Goal: Check status

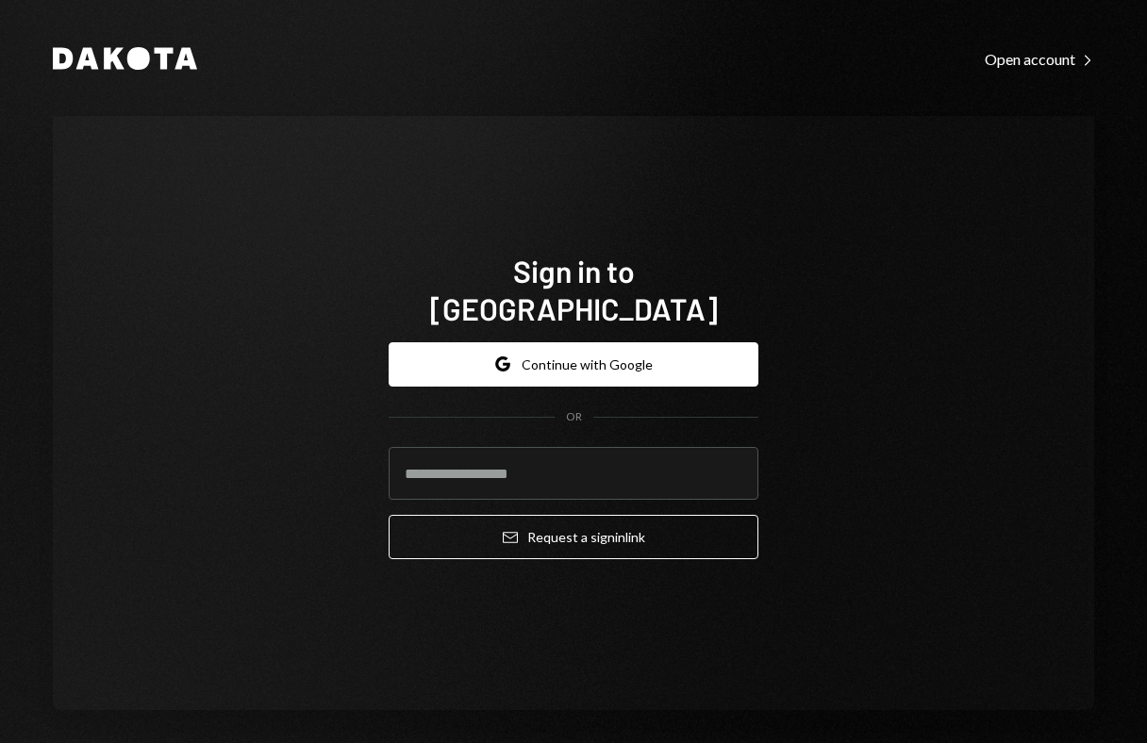
click at [0, 742] on com-1password-button at bounding box center [0, 743] width 0 height 0
click at [575, 451] on input "email" at bounding box center [573, 473] width 370 height 53
type input "**********"
click at [388, 515] on button "Email Request a sign in link" at bounding box center [573, 537] width 370 height 44
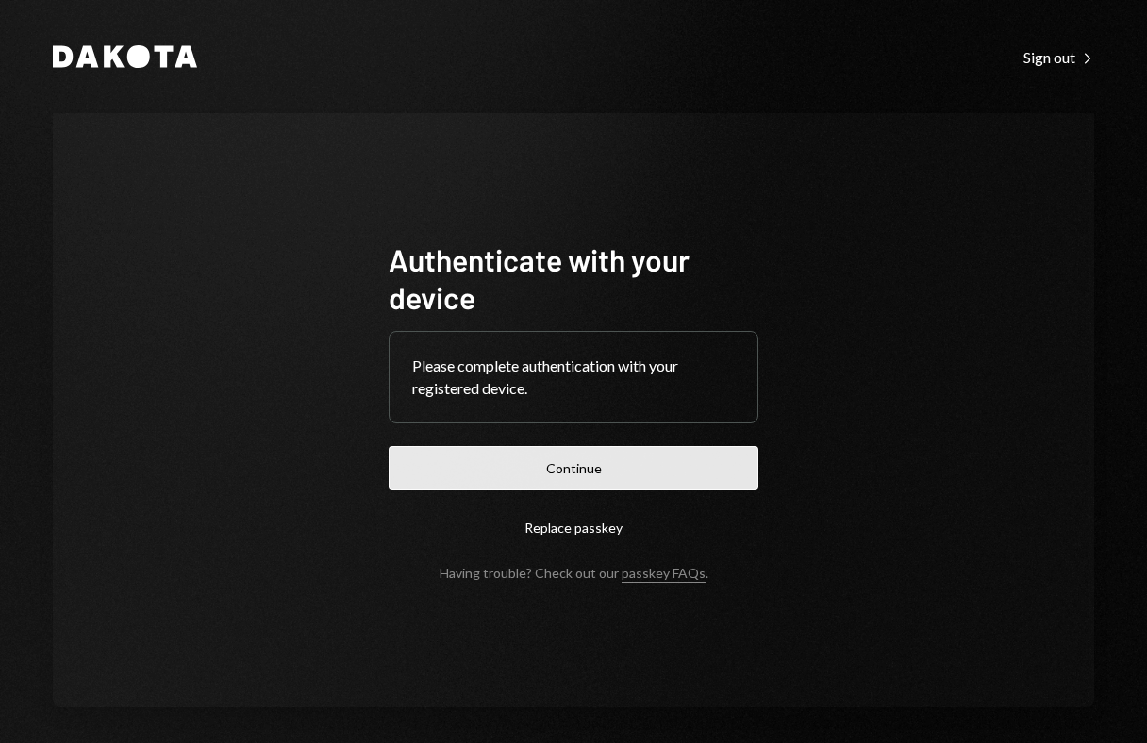
click at [530, 472] on button "Continue" at bounding box center [573, 468] width 370 height 44
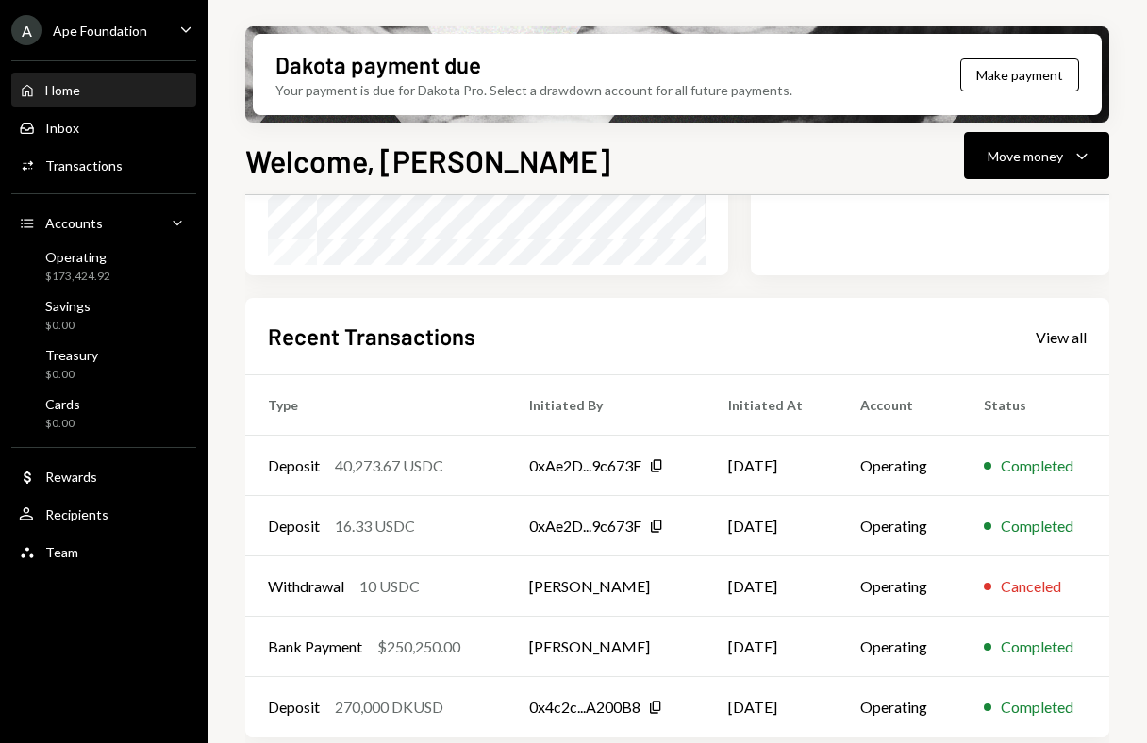
scroll to position [393, 0]
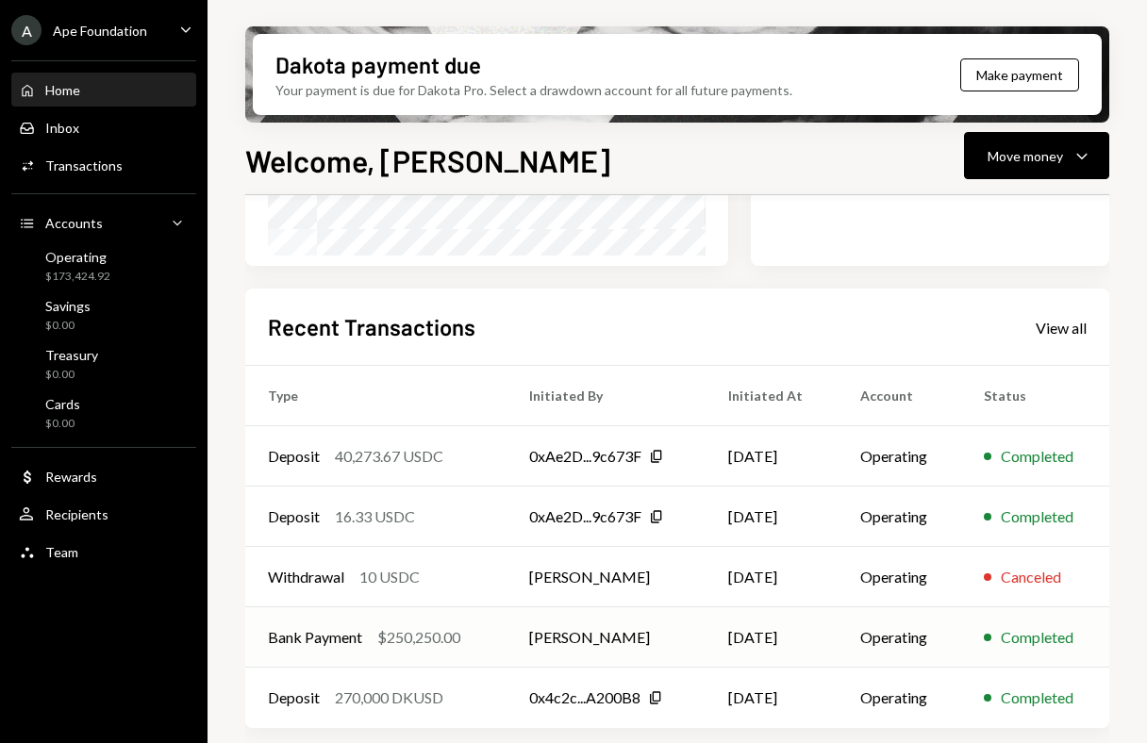
click at [503, 630] on td "Bank Payment $250,250.00" at bounding box center [375, 637] width 261 height 60
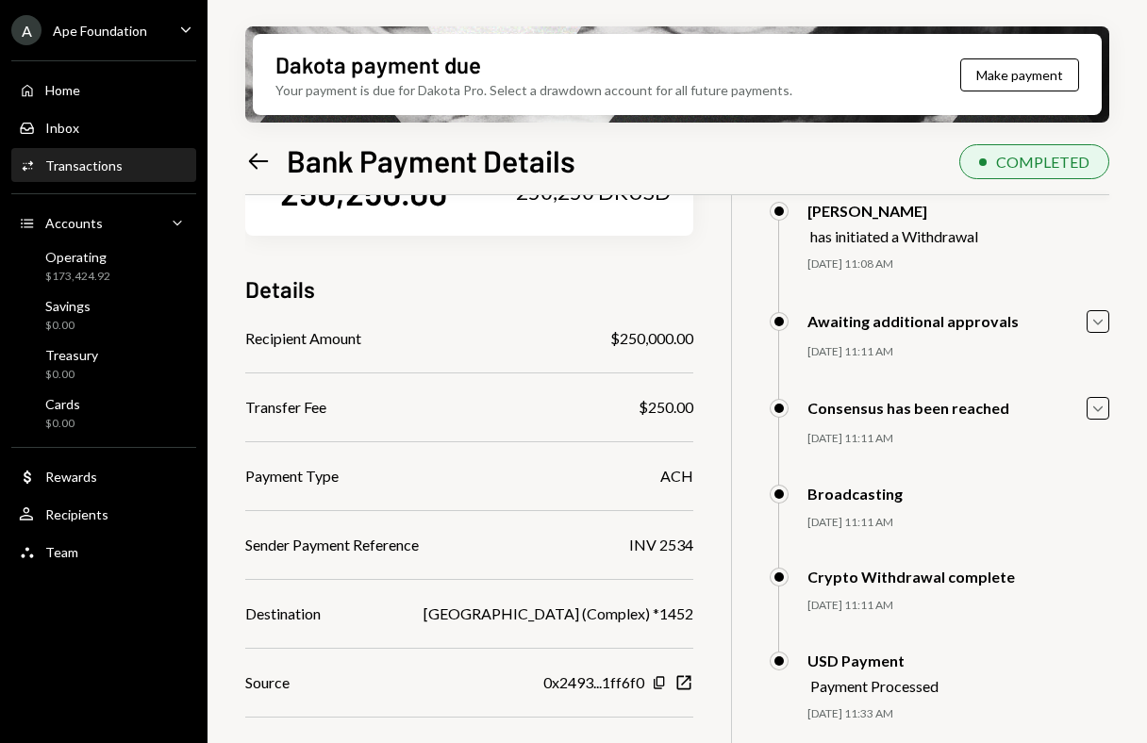
scroll to position [92, 0]
